Goal: Information Seeking & Learning: Check status

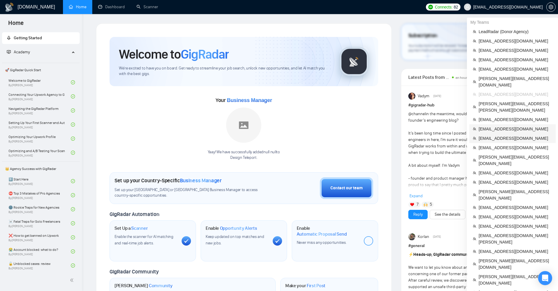
click at [495, 124] on li "[EMAIL_ADDRESS][DOMAIN_NAME]" at bounding box center [512, 128] width 86 height 9
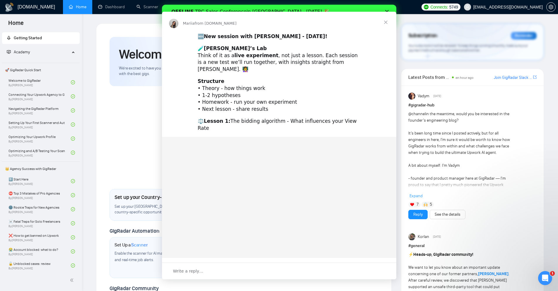
click at [154, 11] on div "Intercom messenger" at bounding box center [279, 145] width 558 height 291
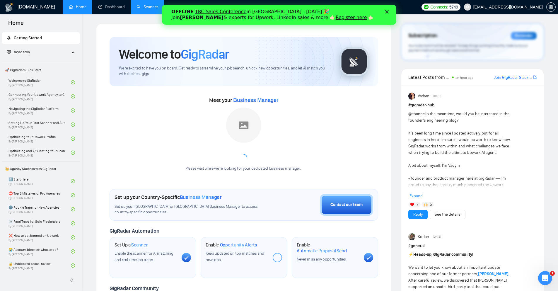
click at [150, 9] on link "Scanner" at bounding box center [147, 6] width 22 height 5
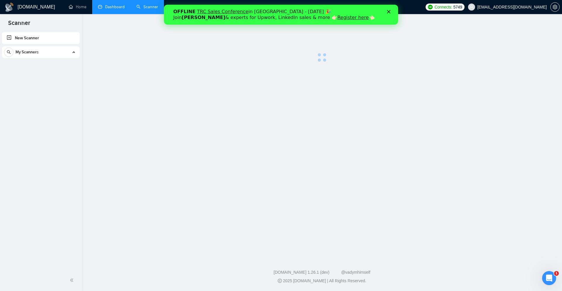
click at [101, 6] on link "Dashboard" at bounding box center [111, 6] width 27 height 5
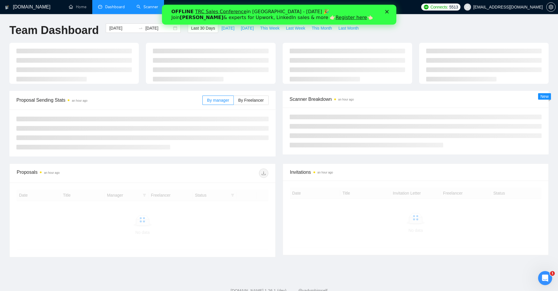
click at [392, 11] on div "OFFLINE TRC Sales Conference in [GEOGRAPHIC_DATA] - [DATE] 🎉 Join [PERSON_NAME]…" at bounding box center [279, 14] width 234 height 15
click at [380, 12] on div "OFFLINE TRC Sales Conference in [GEOGRAPHIC_DATA] - [DATE] 🎉 Join [PERSON_NAME]…" at bounding box center [276, 14] width 211 height 15
click at [386, 12] on polygon "Close" at bounding box center [387, 12] width 4 height 4
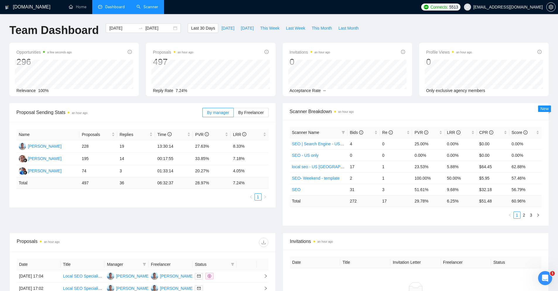
scroll to position [88, 0]
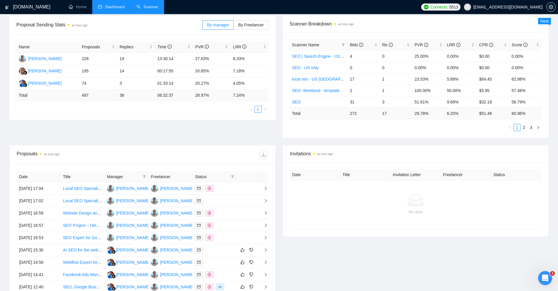
click at [229, 176] on div "Status" at bounding box center [214, 176] width 39 height 6
click at [232, 176] on icon "filter" at bounding box center [232, 176] width 3 height 3
click at [221, 189] on span "Chat" at bounding box center [218, 187] width 28 height 6
checkbox input "true"
click at [226, 209] on span "OK" at bounding box center [228, 209] width 6 height 6
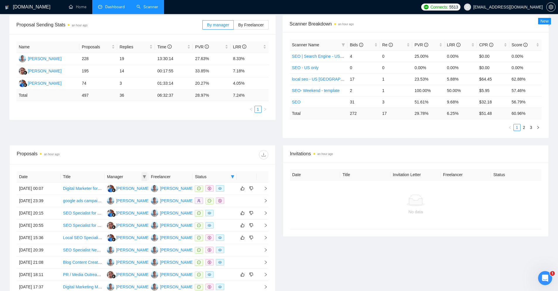
click at [144, 177] on icon "filter" at bounding box center [144, 176] width 3 height 3
click at [123, 192] on li "[PERSON_NAME]" at bounding box center [127, 187] width 54 height 9
checkbox input "true"
click at [125, 196] on span "[PERSON_NAME]" at bounding box center [134, 197] width 34 height 5
checkbox input "true"
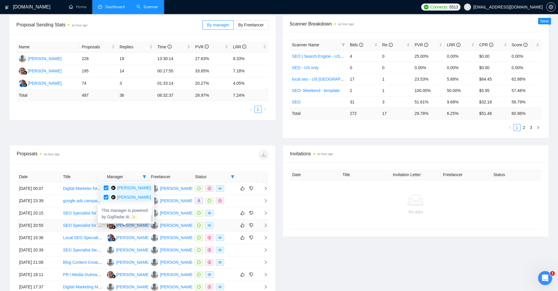
click at [139, 218] on div "This manager is powered by GigRadar AI ✨." at bounding box center [125, 213] width 54 height 19
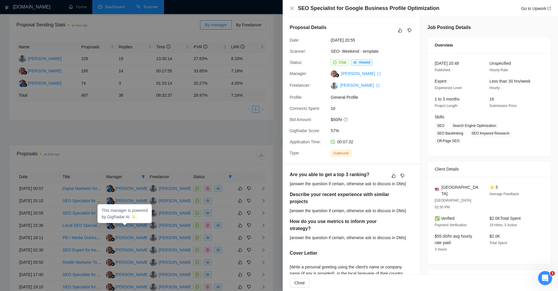
click at [142, 164] on div at bounding box center [279, 145] width 558 height 291
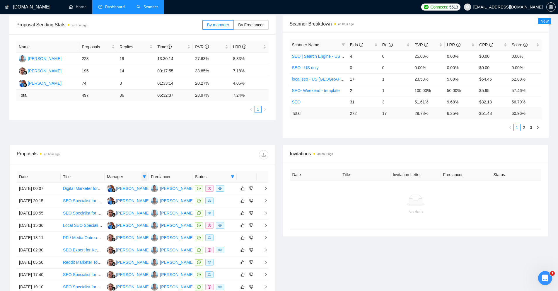
click at [143, 177] on icon "filter" at bounding box center [145, 177] width 4 height 4
click at [135, 199] on span "[PERSON_NAME]" at bounding box center [128, 197] width 34 height 5
checkbox input "false"
click at [144, 216] on span "OK" at bounding box center [147, 218] width 6 height 6
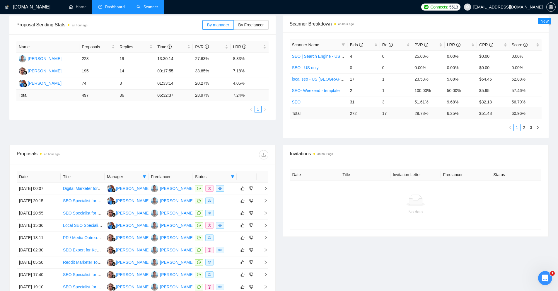
click at [185, 153] on div at bounding box center [205, 154] width 126 height 9
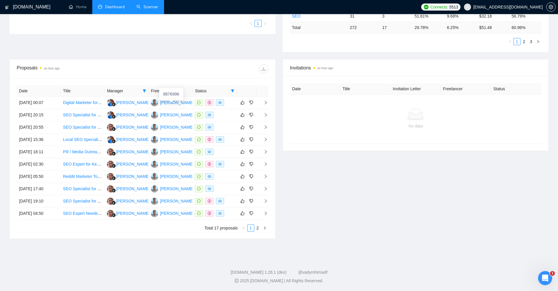
drag, startPoint x: 177, startPoint y: 102, endPoint x: 189, endPoint y: 73, distance: 31.7
click at [264, 229] on icon "right" at bounding box center [265, 228] width 4 height 4
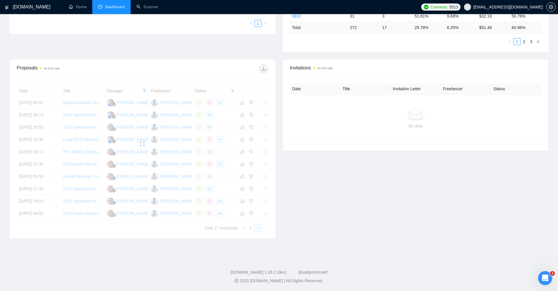
scroll to position [136, 0]
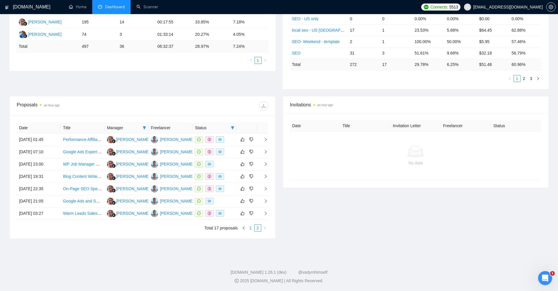
click at [250, 228] on link "1" at bounding box center [250, 228] width 6 height 6
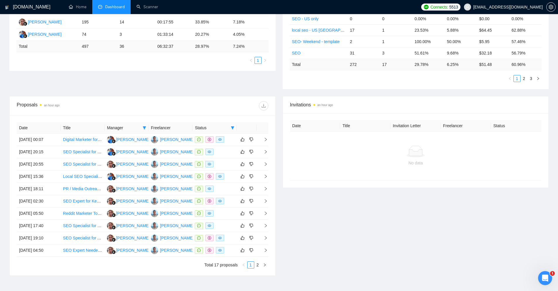
scroll to position [0, 0]
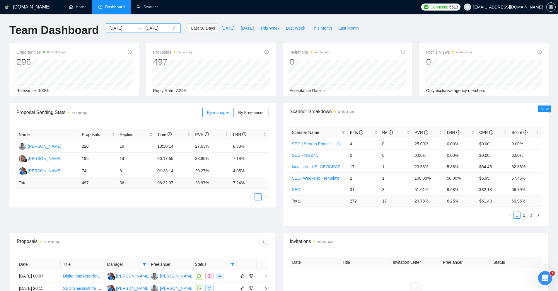
click at [115, 24] on div "[DATE] [DATE]" at bounding box center [143, 27] width 75 height 9
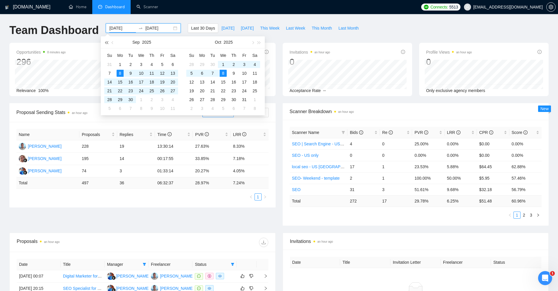
click at [107, 43] on span "button" at bounding box center [106, 42] width 3 height 3
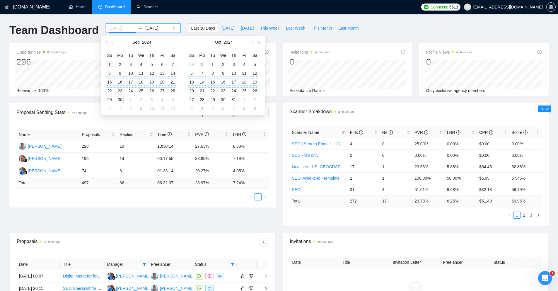
type input "[DATE]"
click at [109, 64] on div "1" at bounding box center [109, 64] width 7 height 7
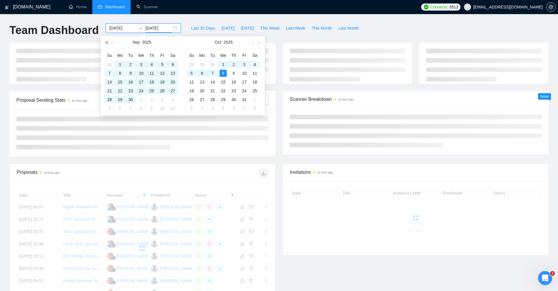
click at [105, 40] on button "button" at bounding box center [106, 42] width 6 height 12
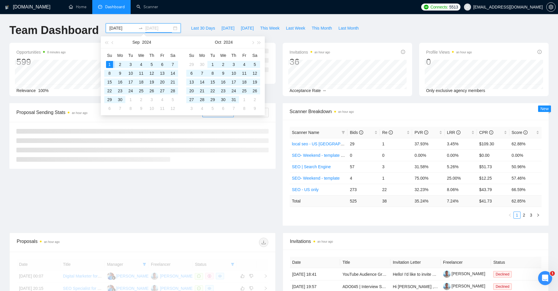
type input "[DATE]"
click at [370, 30] on div "Team Dashboard [DATE] [DATE] Last 30 Days [DATE] [DATE] This Week Last Week Thi…" at bounding box center [279, 32] width 546 height 19
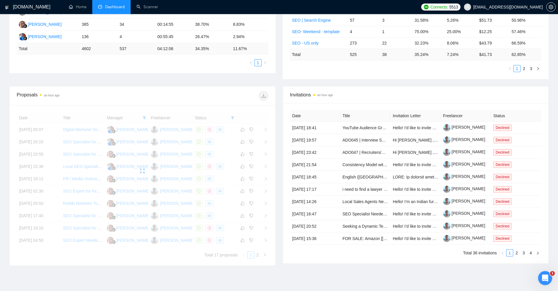
scroll to position [173, 0]
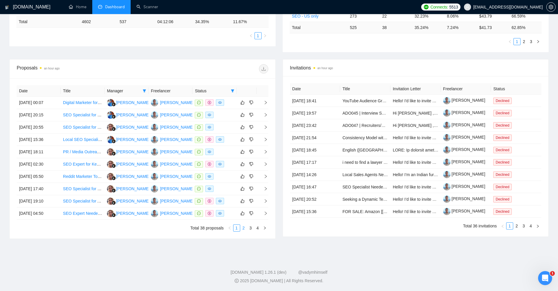
click at [243, 228] on link "2" at bounding box center [243, 228] width 6 height 6
click at [252, 230] on link "3" at bounding box center [250, 228] width 6 height 6
click at [264, 230] on button "button" at bounding box center [264, 227] width 7 height 7
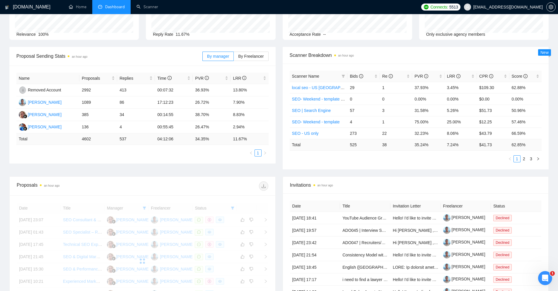
scroll to position [144, 0]
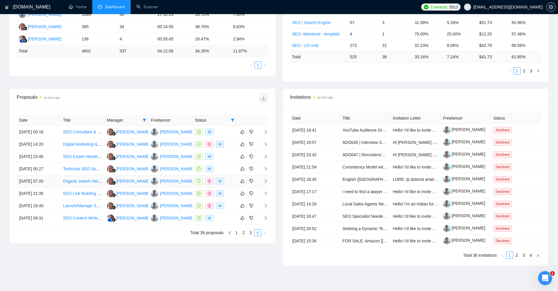
drag, startPoint x: 237, startPoint y: 233, endPoint x: 204, endPoint y: 179, distance: 63.0
click at [237, 233] on link "1" at bounding box center [236, 232] width 6 height 6
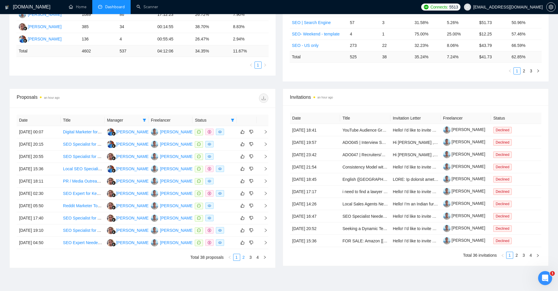
click at [245, 259] on link "2" at bounding box center [243, 257] width 6 height 6
click at [250, 258] on link "3" at bounding box center [250, 257] width 6 height 6
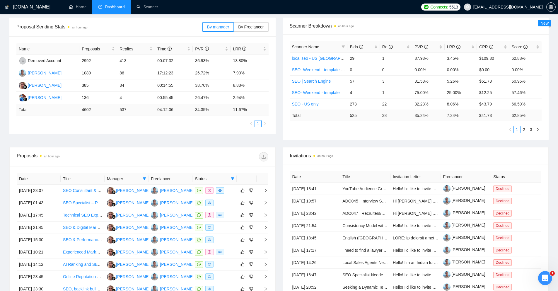
scroll to position [56, 0]
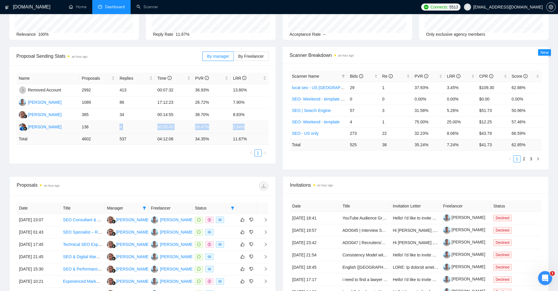
drag, startPoint x: 251, startPoint y: 127, endPoint x: 90, endPoint y: 130, distance: 160.5
click at [90, 130] on tr "Emah Nurmala 136 4 00:55:45 26.47% 2.94%" at bounding box center [142, 127] width 252 height 12
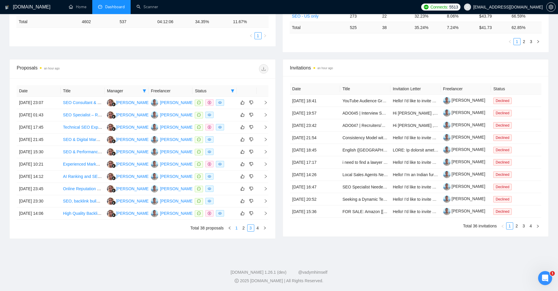
click at [236, 228] on link "1" at bounding box center [236, 228] width 6 height 6
click at [242, 229] on link "2" at bounding box center [243, 228] width 6 height 6
click at [251, 226] on link "3" at bounding box center [250, 228] width 6 height 6
click at [244, 228] on link "2" at bounding box center [243, 228] width 6 height 6
click at [238, 227] on link "1" at bounding box center [236, 228] width 6 height 6
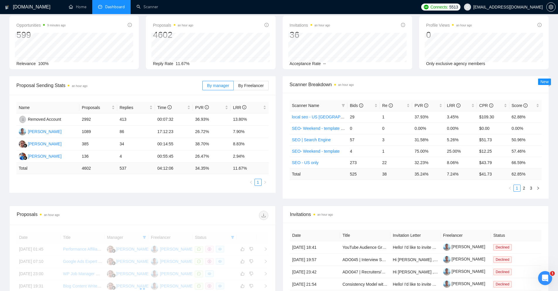
scroll to position [144, 0]
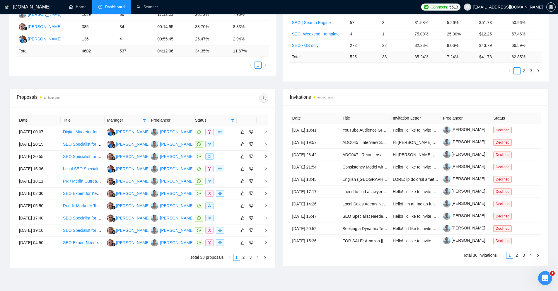
click at [258, 257] on link "4" at bounding box center [257, 257] width 6 height 6
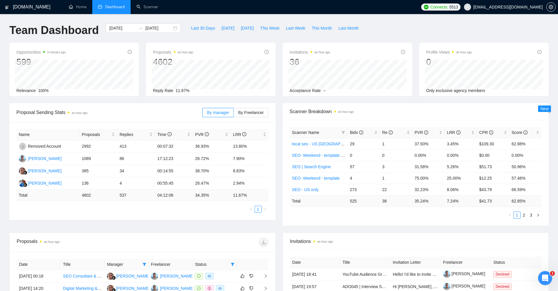
scroll to position [117, 0]
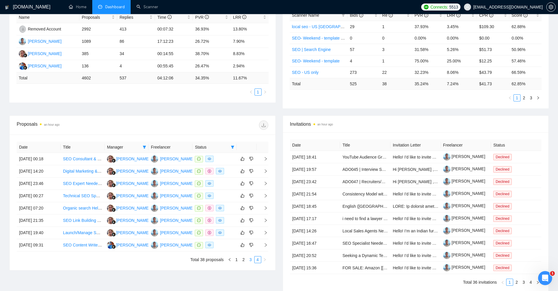
click at [250, 259] on link "3" at bounding box center [250, 259] width 6 height 6
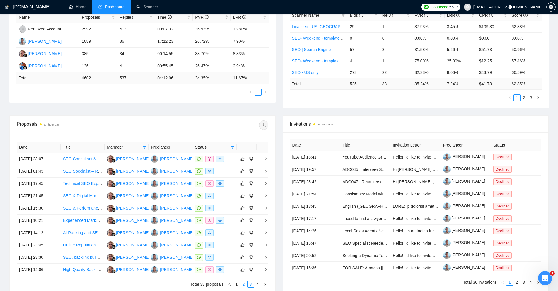
click at [245, 286] on link "2" at bounding box center [243, 284] width 6 height 6
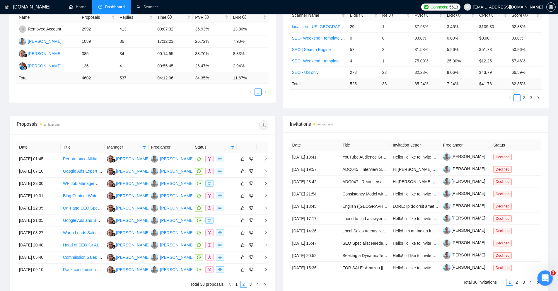
click at [542, 274] on icon "Open Intercom Messenger" at bounding box center [544, 277] width 10 height 10
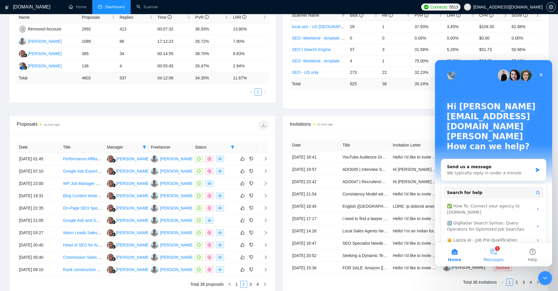
click at [495, 250] on button "1 Messages" at bounding box center [493, 254] width 39 height 23
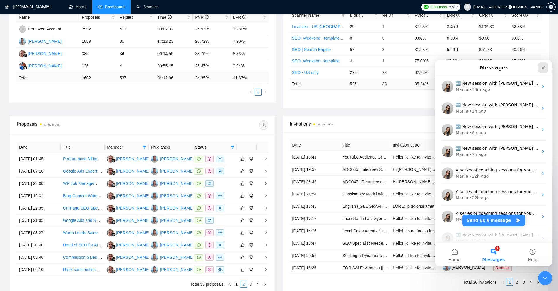
click at [542, 69] on icon "Close" at bounding box center [543, 67] width 5 height 5
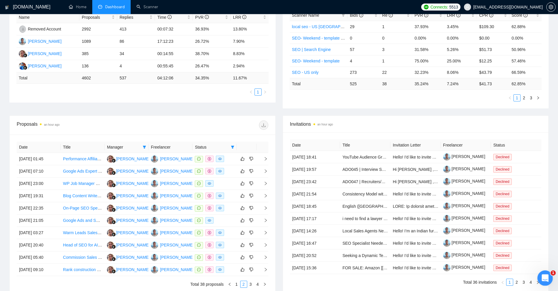
click at [546, 274] on div "Open Intercom Messenger" at bounding box center [543, 276] width 19 height 19
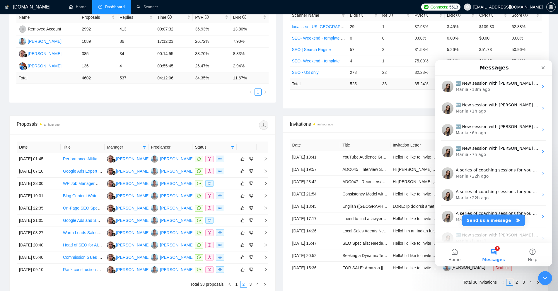
click at [499, 250] on button "1 Messages" at bounding box center [493, 254] width 39 height 23
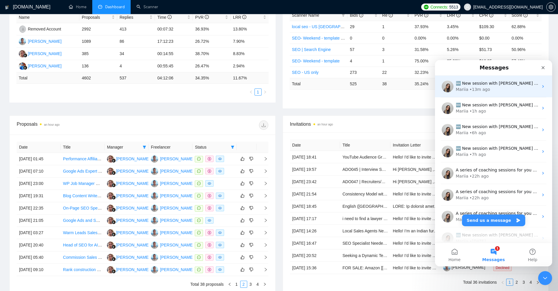
click at [514, 89] on div "Mariia • 13m ago" at bounding box center [497, 89] width 83 height 6
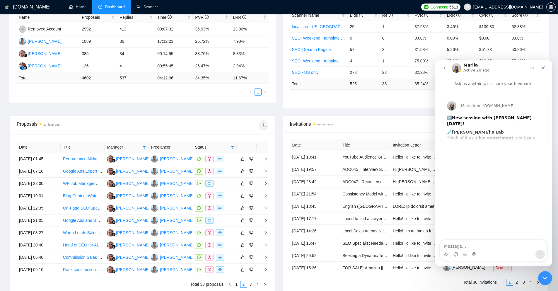
click at [442, 68] on icon "go back" at bounding box center [444, 68] width 5 height 5
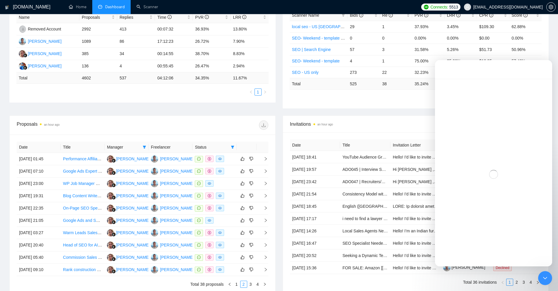
scroll to position [483, 0]
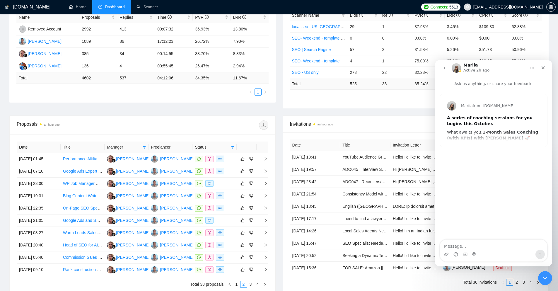
click at [444, 67] on icon "go back" at bounding box center [444, 68] width 5 height 5
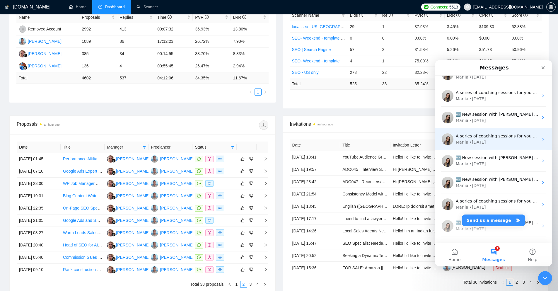
scroll to position [507, 0]
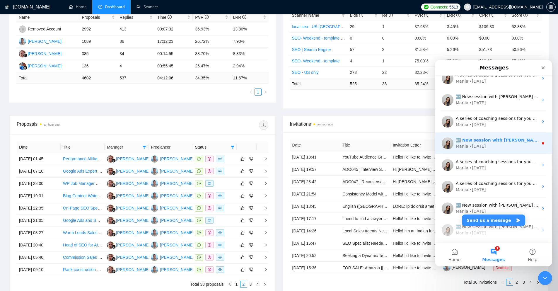
click at [497, 146] on div "Mariia • [DATE]" at bounding box center [497, 146] width 83 height 6
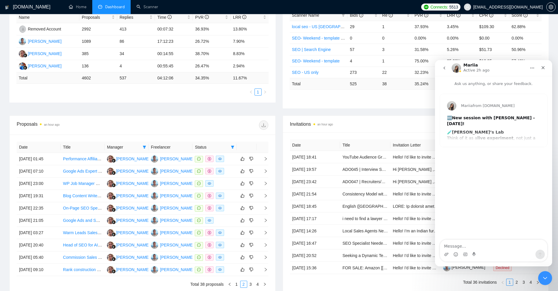
click at [443, 68] on icon "go back" at bounding box center [444, 68] width 5 height 5
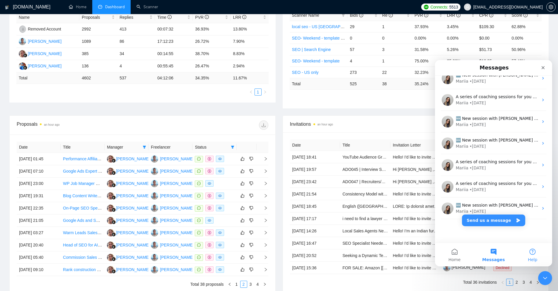
scroll to position [173, 0]
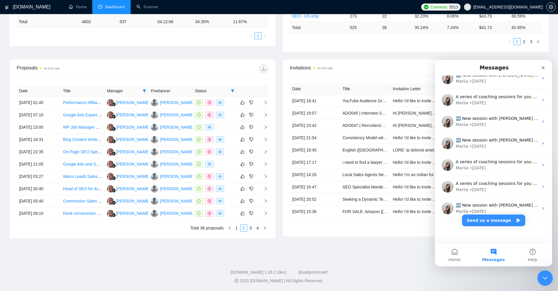
click at [544, 275] on icon "Close Intercom Messenger" at bounding box center [544, 277] width 7 height 7
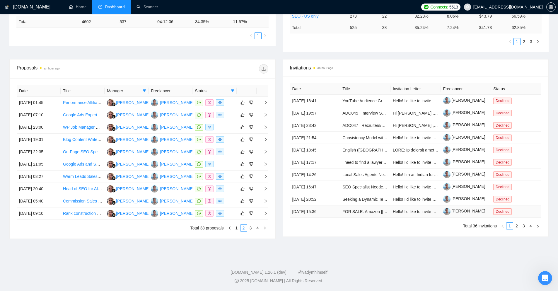
scroll to position [0, 0]
